Goal: Communication & Community: Answer question/provide support

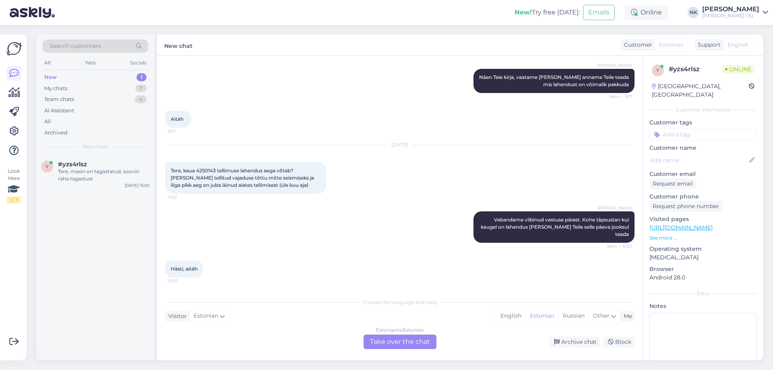
scroll to position [301, 0]
click at [210, 168] on span "Tere, kaua 4250143 tellimuse lahendus aega võtab? [PERSON_NAME] tellitud vajadu…" at bounding box center [243, 178] width 144 height 21
copy span "4250143"
click at [412, 347] on div "Estonian to Estonian Take over the chat" at bounding box center [399, 341] width 73 height 14
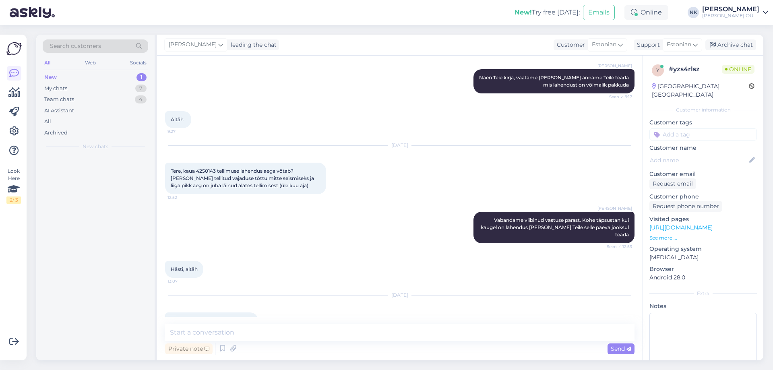
click at [386, 342] on div "Private note Send" at bounding box center [399, 348] width 469 height 15
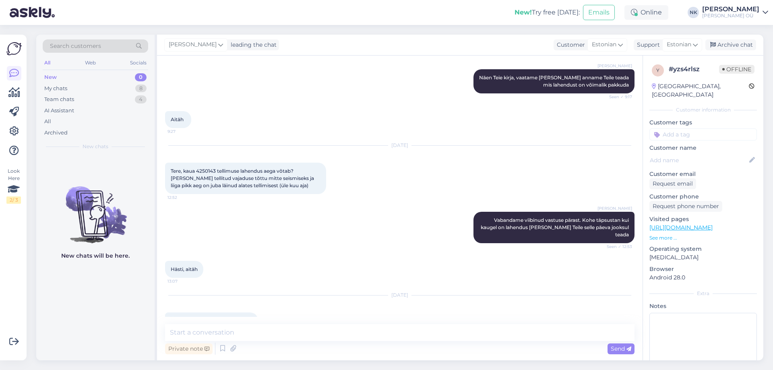
click at [355, 341] on div "Private note Send" at bounding box center [399, 348] width 469 height 15
click at [311, 338] on textarea at bounding box center [399, 332] width 469 height 17
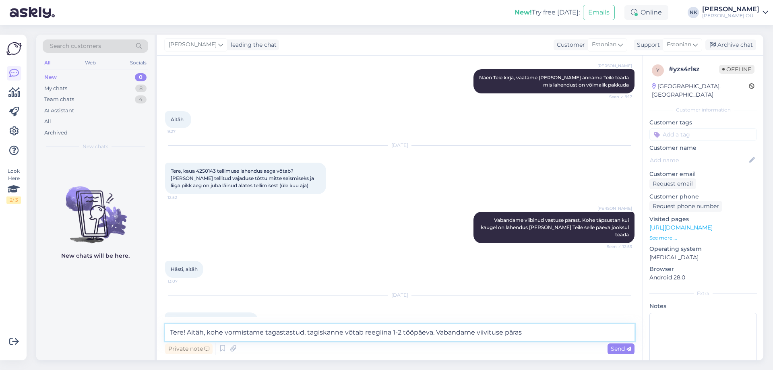
type textarea "Tere! Aitäh, kohe vormistame tagastastud, tagiskanne võtab reeglina 1-2 tööpäev…"
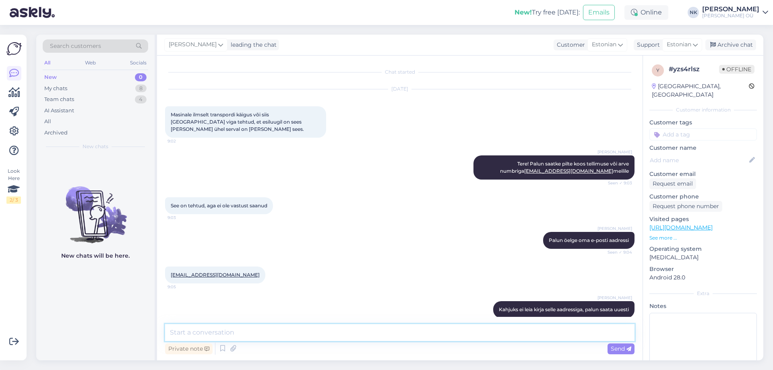
scroll to position [161, 0]
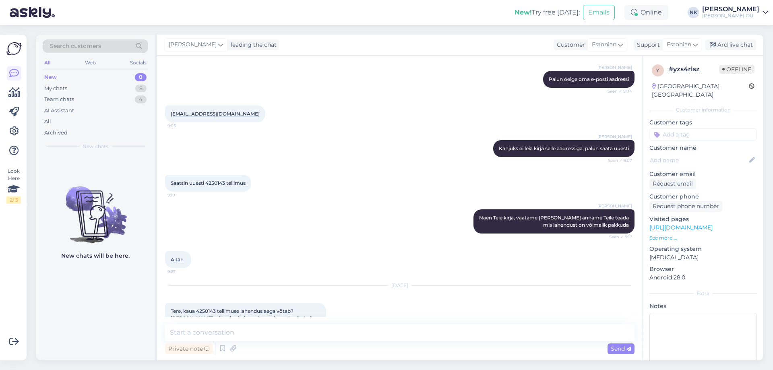
click at [220, 180] on span "Saatsin uuesti 4250143 tellimus" at bounding box center [208, 183] width 75 height 6
copy span "4250143"
